Goal: Information Seeking & Learning: Learn about a topic

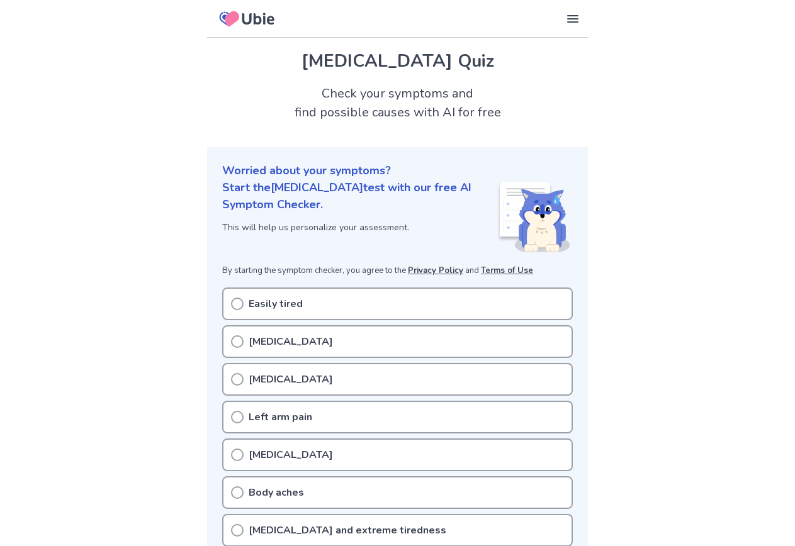
click at [232, 342] on circle at bounding box center [237, 341] width 11 height 11
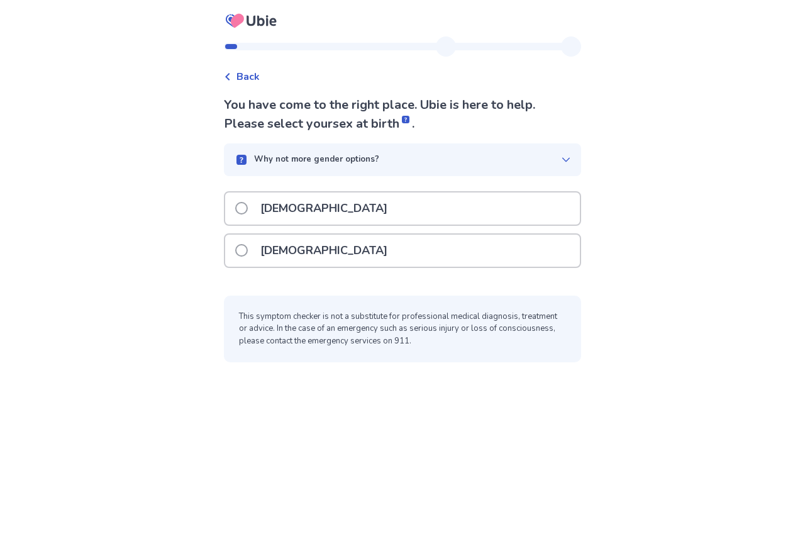
click at [239, 249] on span at bounding box center [241, 250] width 13 height 13
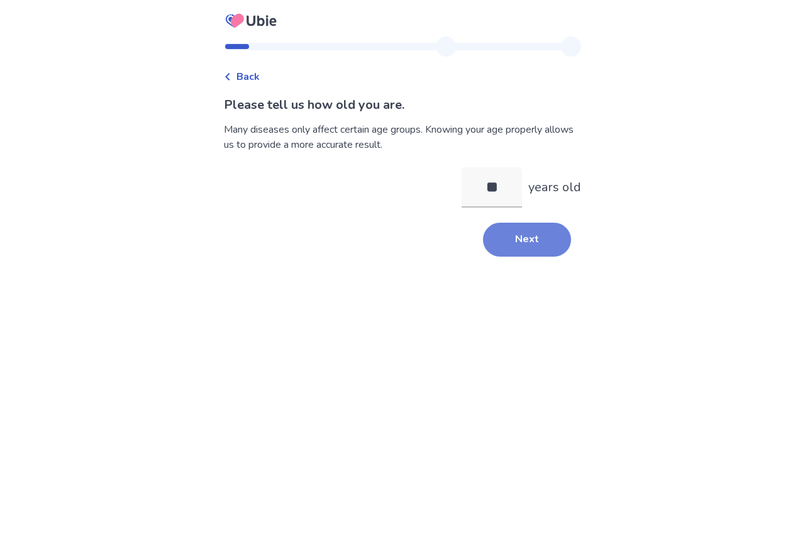
type input "**"
click at [542, 241] on button "Next" at bounding box center [527, 240] width 88 height 34
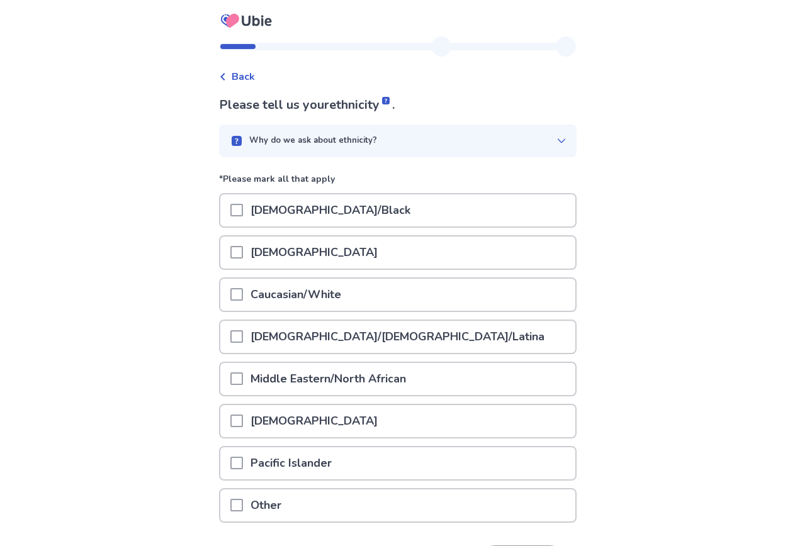
click at [232, 294] on span at bounding box center [236, 294] width 13 height 13
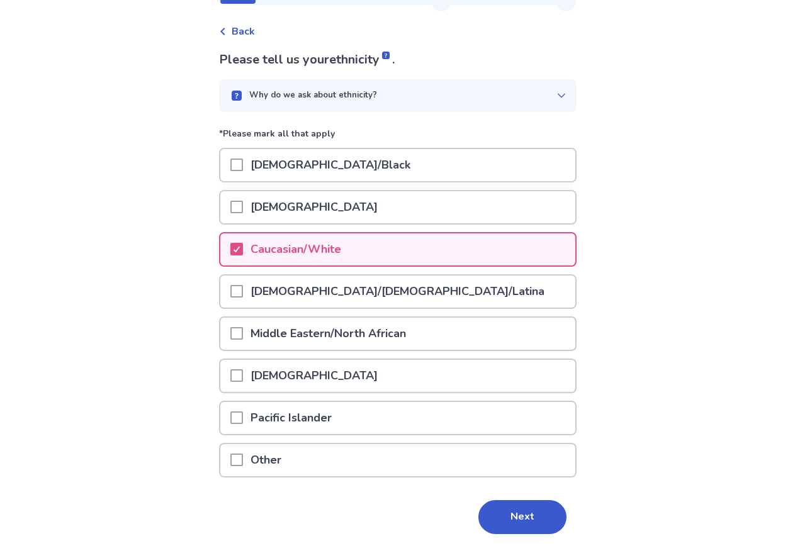
scroll to position [89, 0]
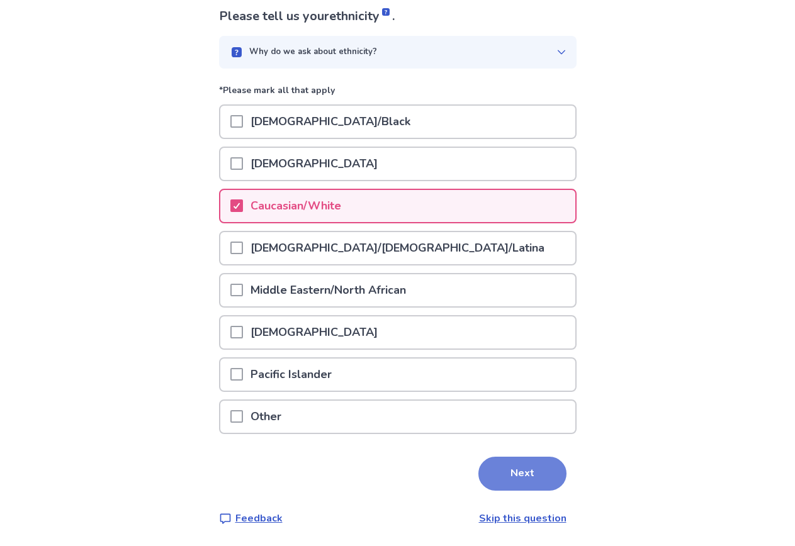
click at [532, 475] on button "Next" at bounding box center [522, 474] width 88 height 34
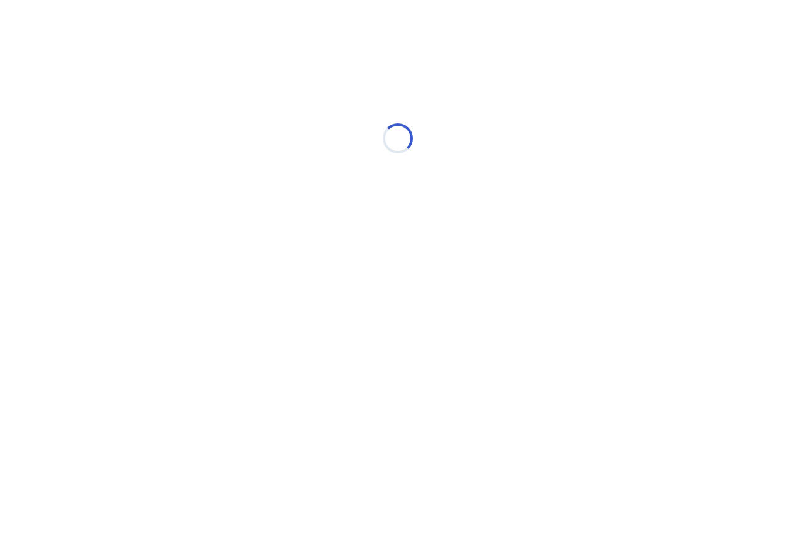
scroll to position [0, 0]
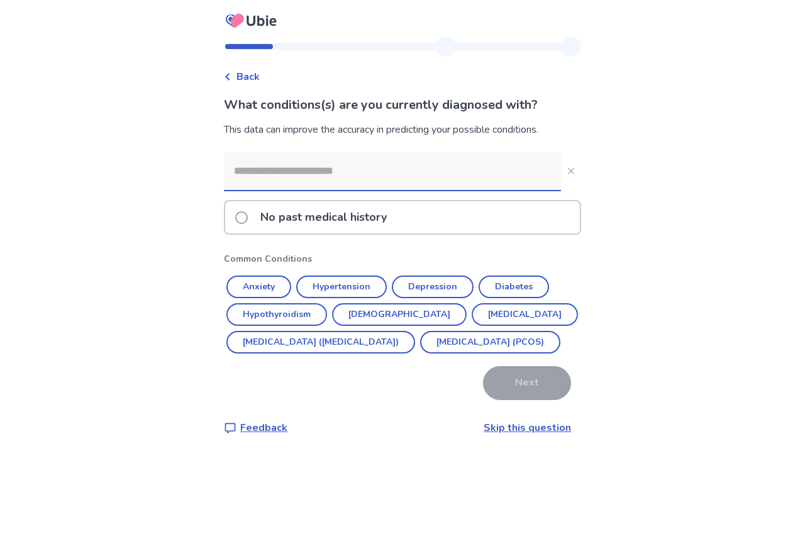
click at [291, 170] on input at bounding box center [392, 171] width 337 height 38
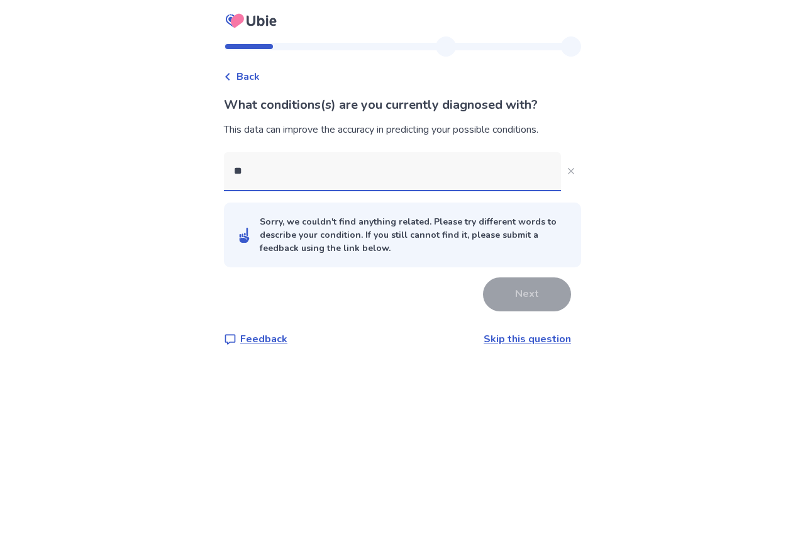
type input "*"
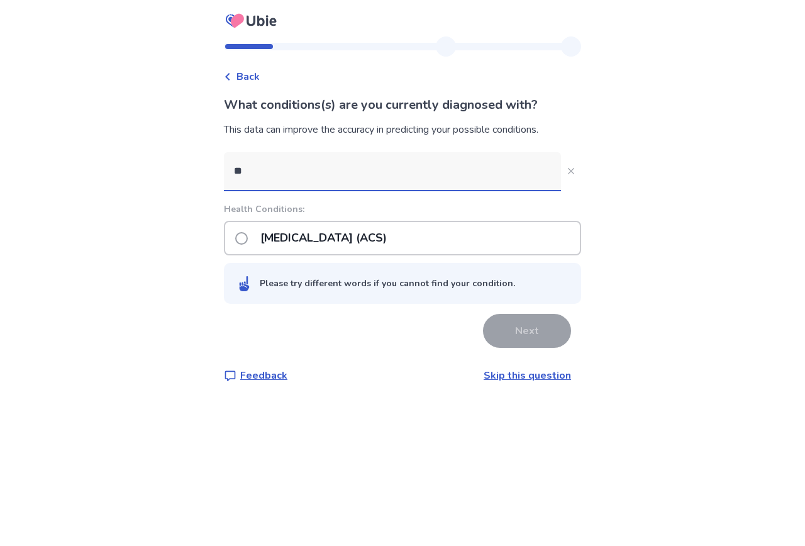
type input "*"
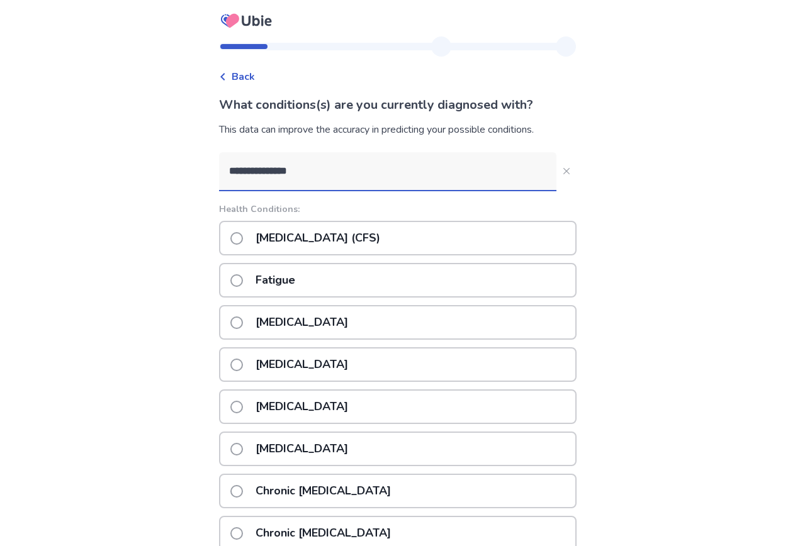
type input "**********"
click at [235, 238] on span at bounding box center [236, 238] width 13 height 13
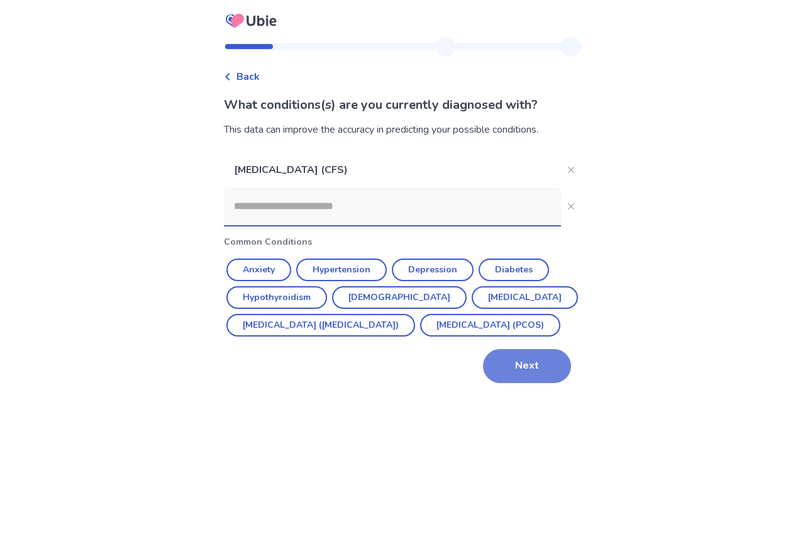
click at [529, 383] on button "Next" at bounding box center [527, 366] width 88 height 34
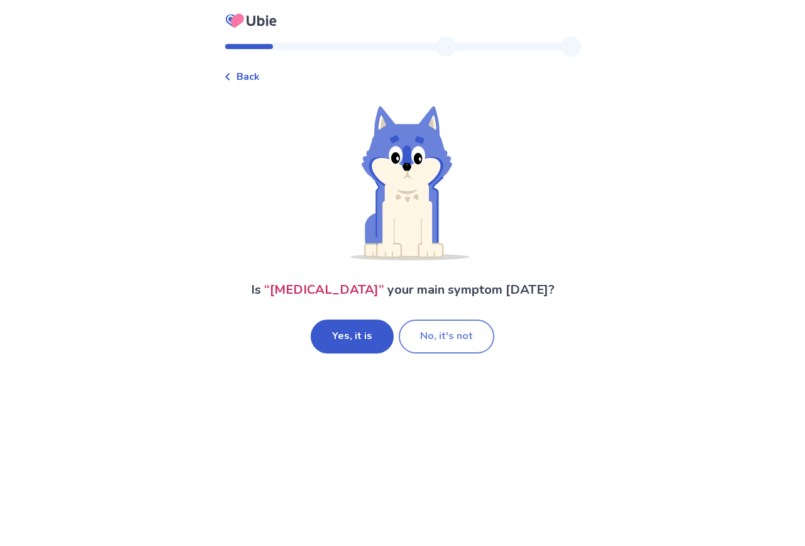
click at [443, 334] on button "No, it's not" at bounding box center [447, 337] width 96 height 34
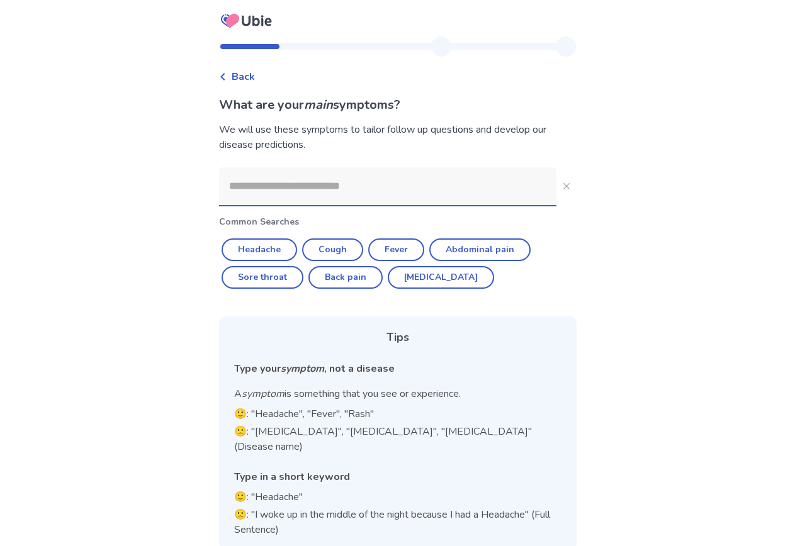
click at [264, 184] on input at bounding box center [387, 186] width 337 height 38
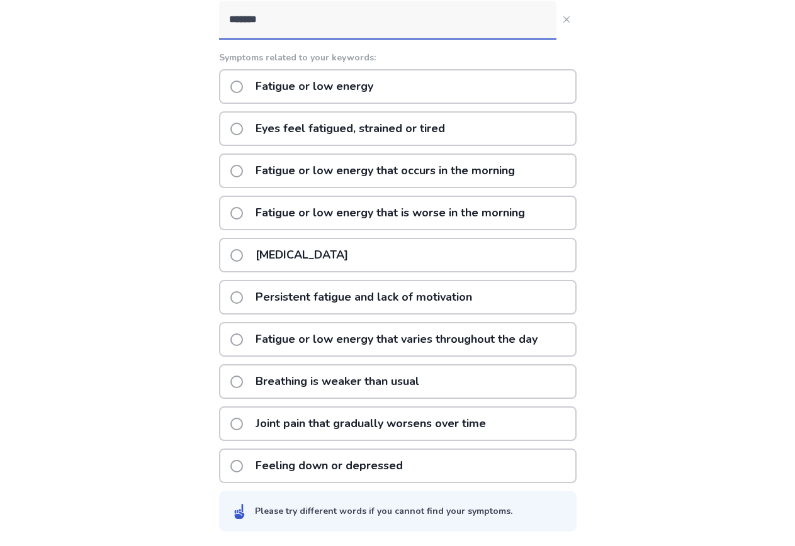
scroll to position [167, 0]
type input "*******"
click at [236, 338] on span at bounding box center [236, 339] width 13 height 13
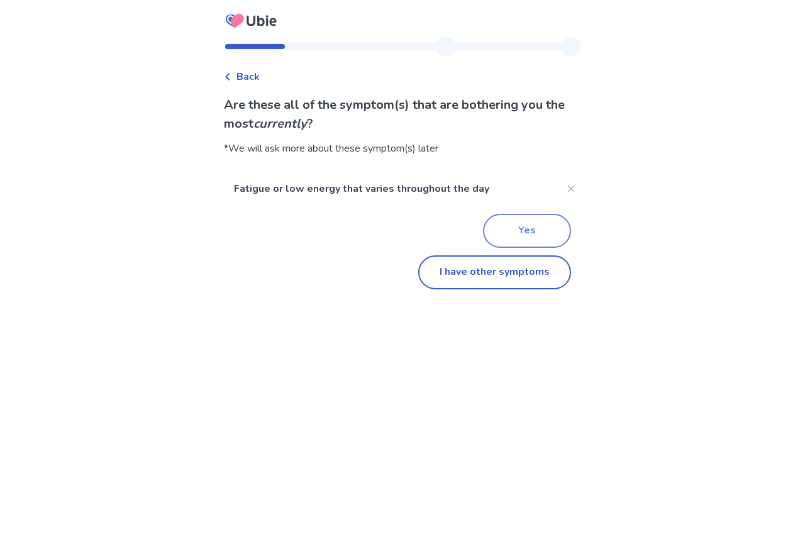
click at [538, 234] on button "Yes" at bounding box center [527, 231] width 88 height 34
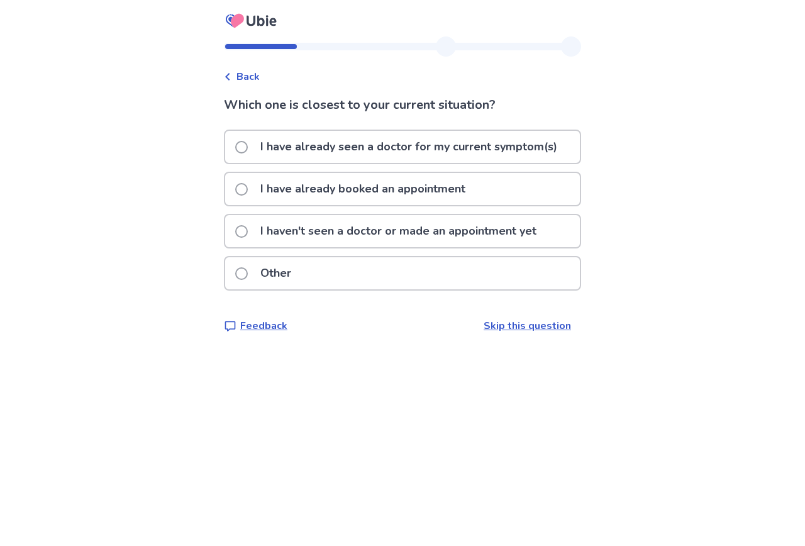
click at [243, 274] on span at bounding box center [241, 273] width 13 height 13
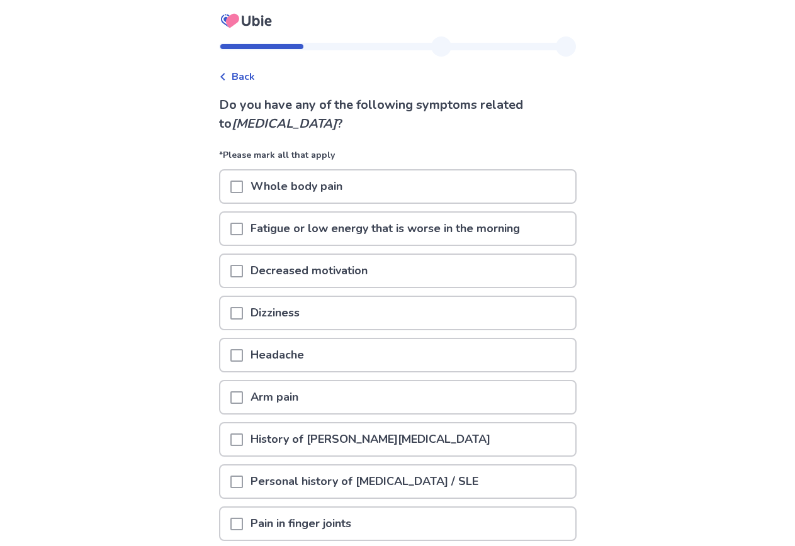
click at [234, 356] on span at bounding box center [236, 355] width 13 height 13
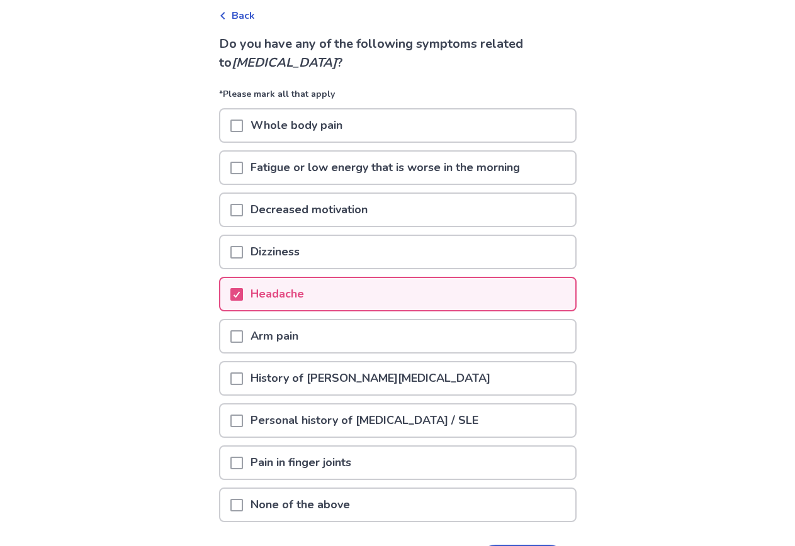
scroll to position [149, 0]
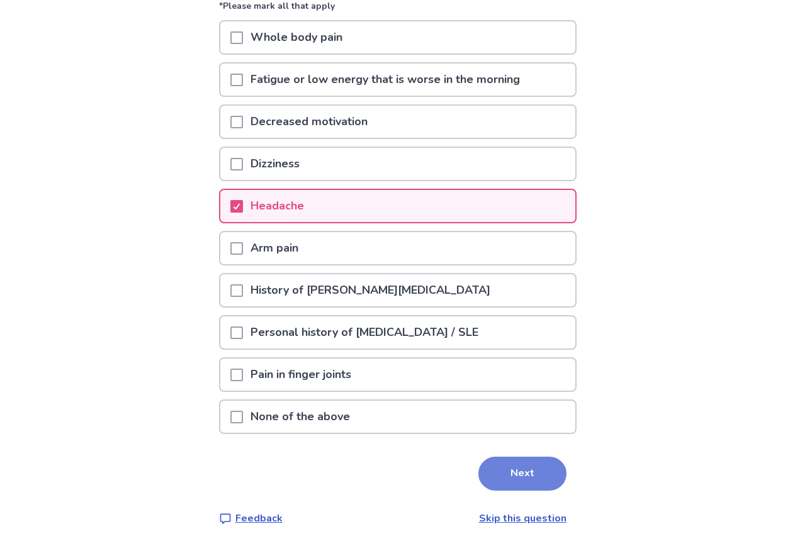
click at [537, 474] on button "Next" at bounding box center [522, 474] width 88 height 34
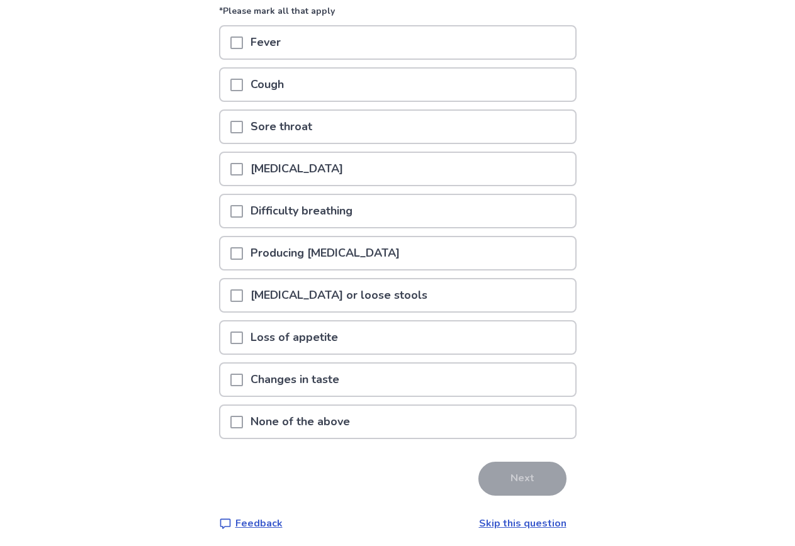
scroll to position [149, 0]
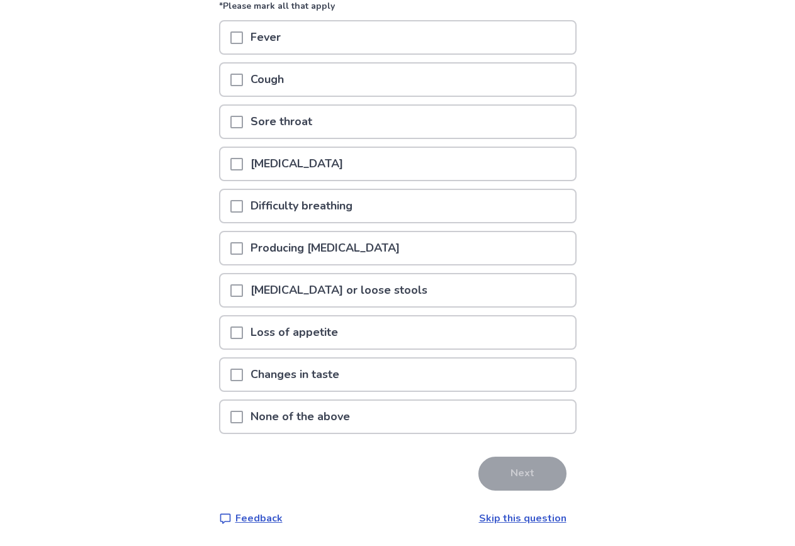
click at [524, 519] on link "Skip this question" at bounding box center [522, 519] width 87 height 14
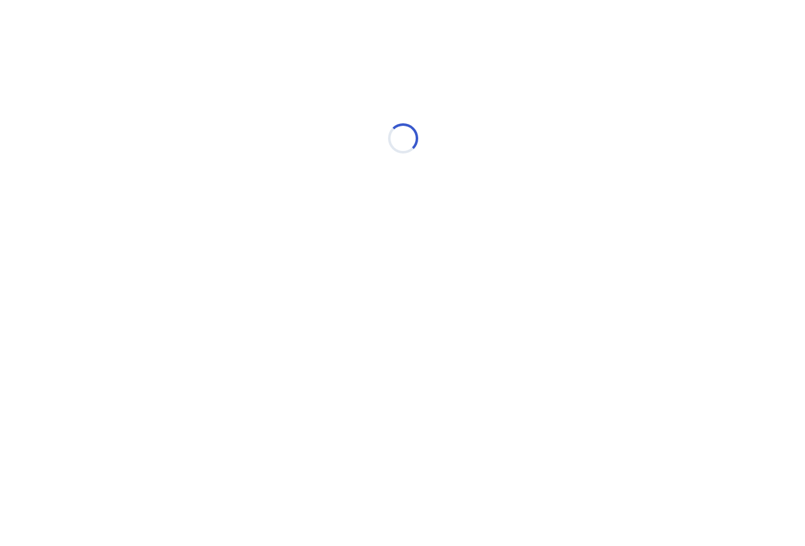
scroll to position [0, 0]
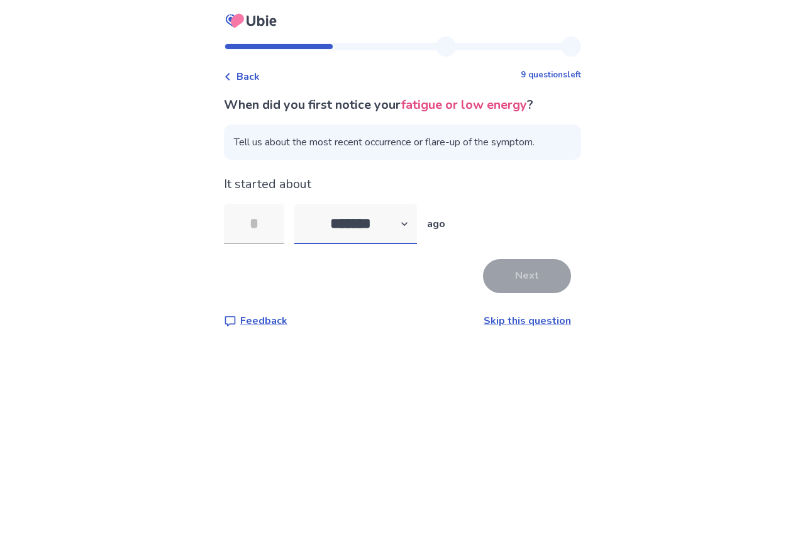
click at [405, 223] on select "******* ****** ******* ******** *******" at bounding box center [355, 224] width 123 height 40
select select "*"
click at [294, 204] on select "******* ****** ******* ******** *******" at bounding box center [355, 224] width 123 height 40
click at [528, 318] on link "Skip this question" at bounding box center [527, 321] width 87 height 14
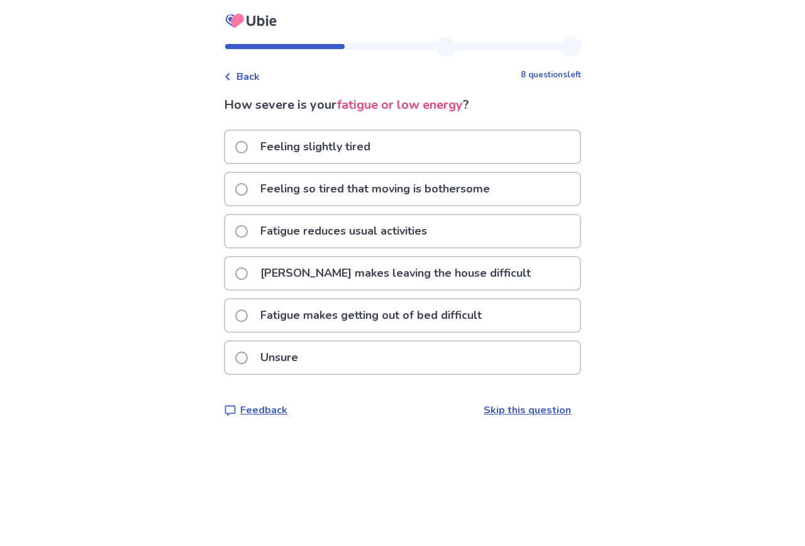
click at [526, 410] on link "Skip this question" at bounding box center [527, 410] width 87 height 14
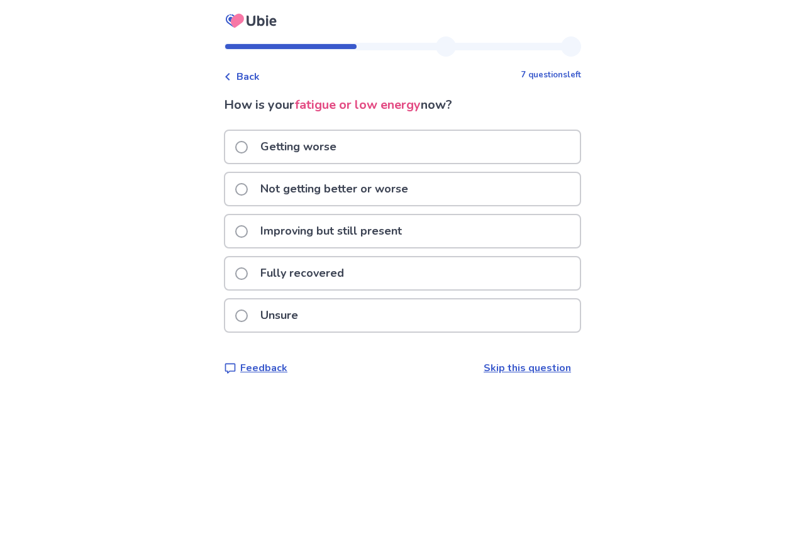
click at [244, 147] on span at bounding box center [241, 147] width 13 height 13
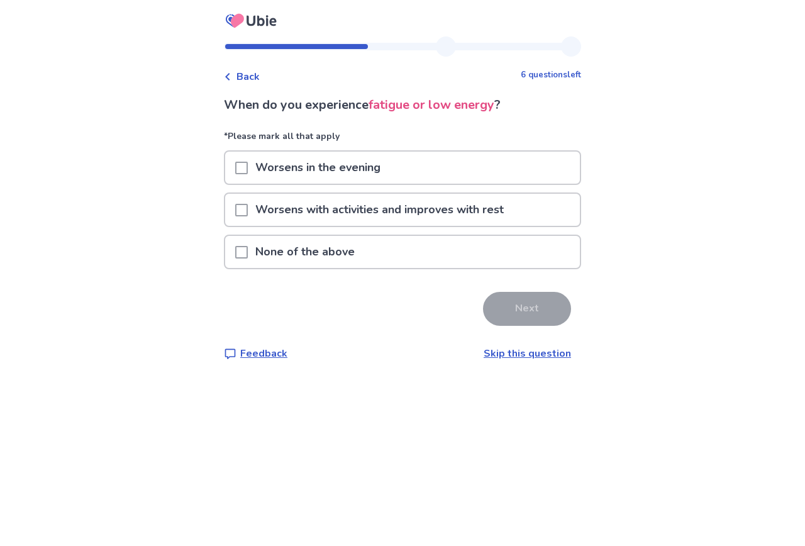
click at [534, 352] on link "Skip this question" at bounding box center [527, 354] width 87 height 14
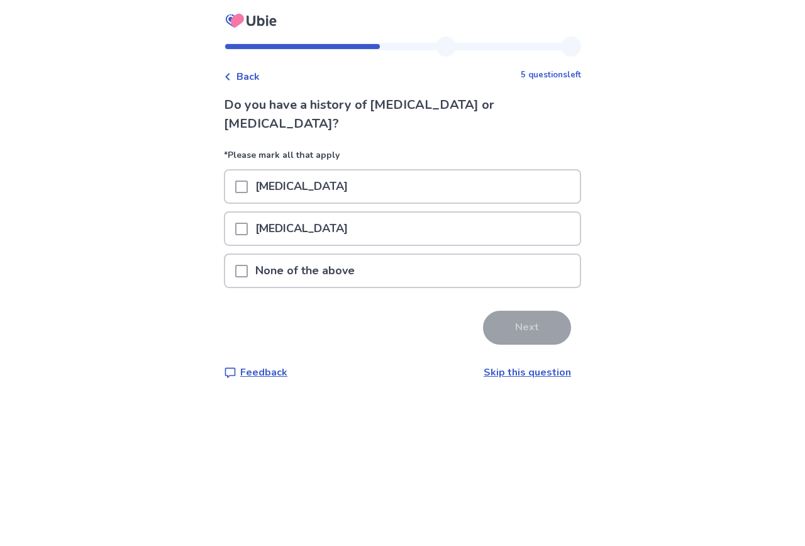
click at [530, 366] on link "Skip this question" at bounding box center [527, 373] width 87 height 14
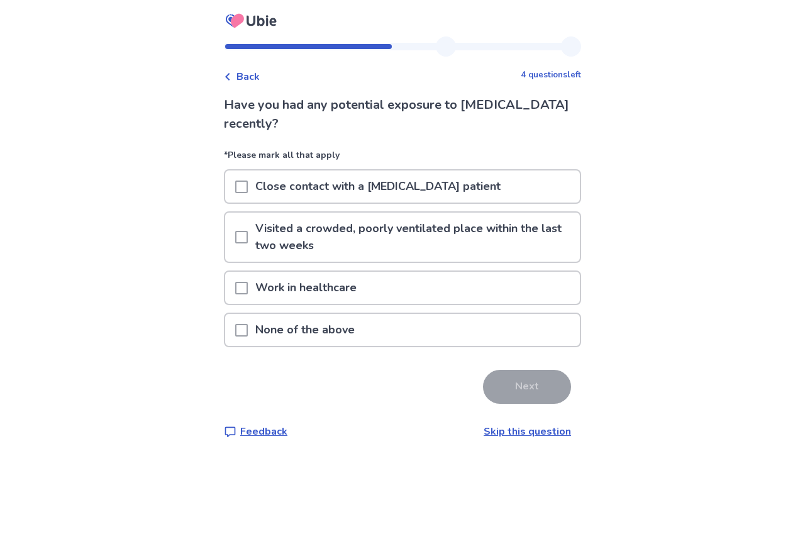
click at [524, 425] on link "Skip this question" at bounding box center [527, 432] width 87 height 14
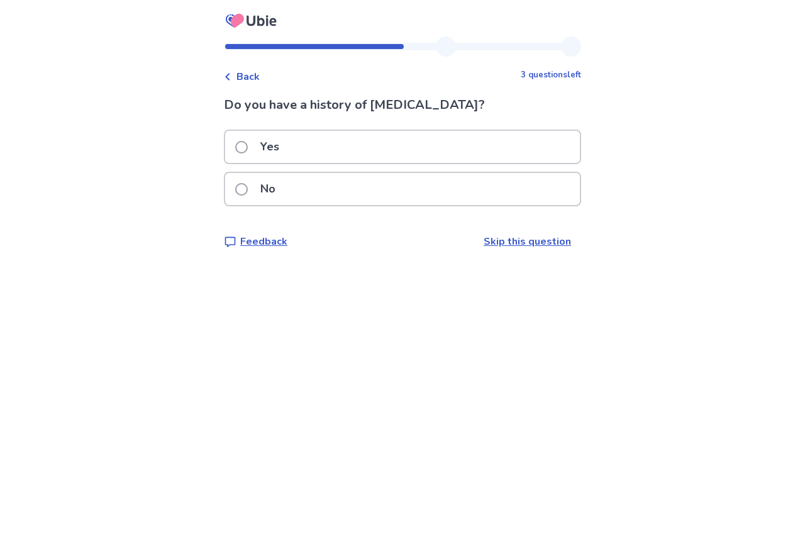
click at [517, 241] on link "Skip this question" at bounding box center [527, 242] width 87 height 14
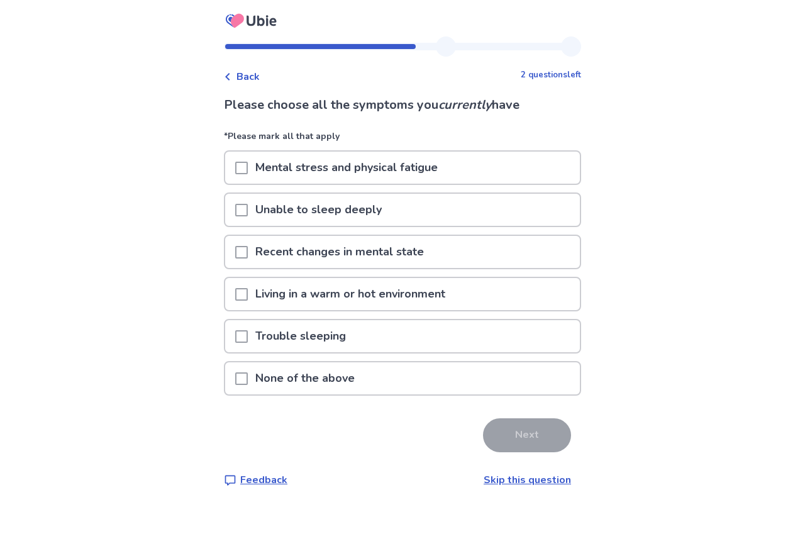
click at [557, 479] on link "Skip this question" at bounding box center [527, 480] width 87 height 14
